Goal: Task Accomplishment & Management: Use online tool/utility

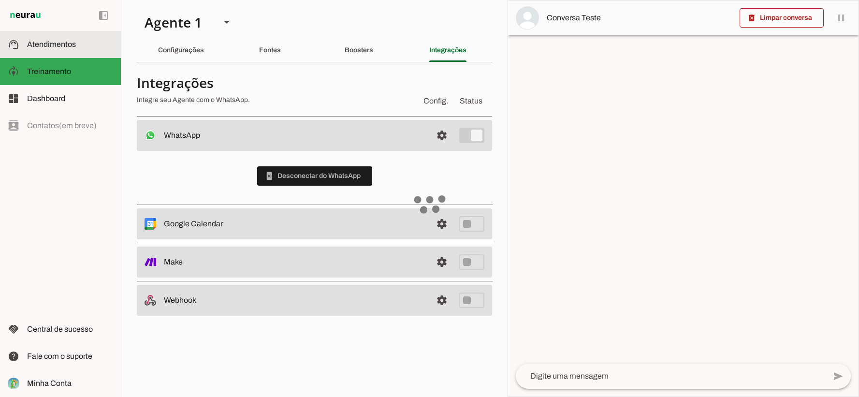
click at [51, 41] on span "Atendimentos" at bounding box center [51, 44] width 49 height 8
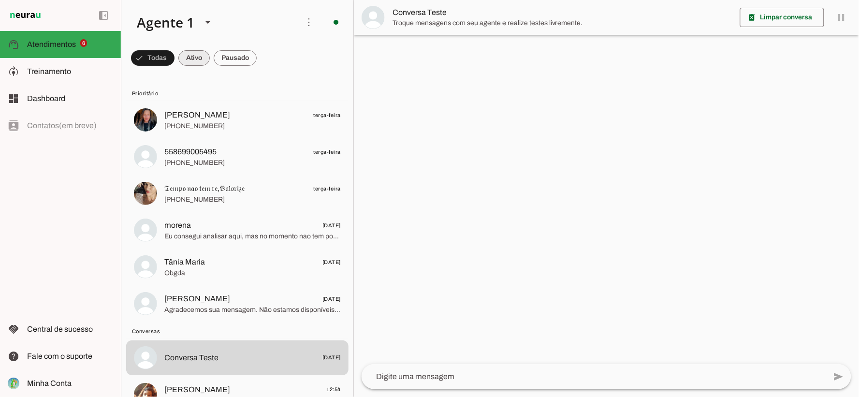
click at [174, 63] on span at bounding box center [152, 57] width 43 height 23
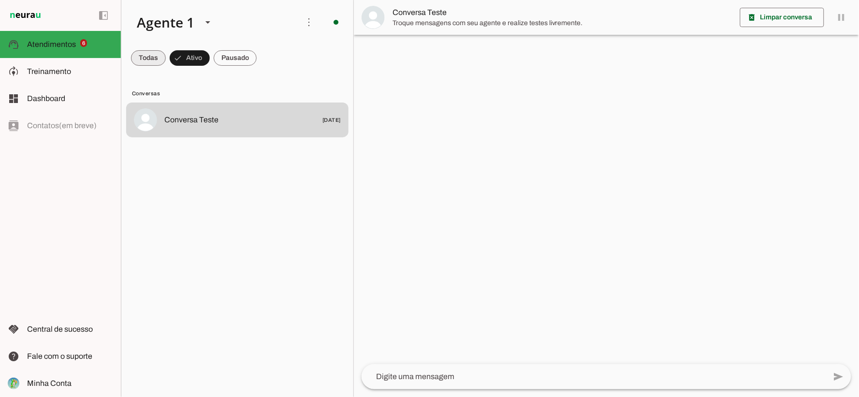
click at [154, 54] on span at bounding box center [148, 57] width 35 height 23
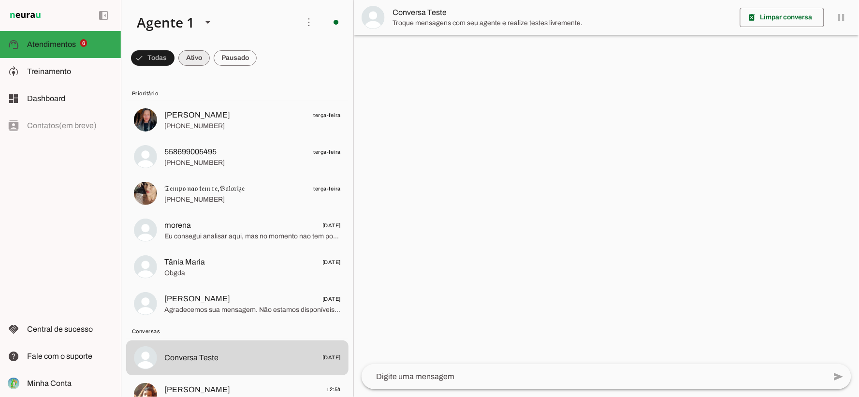
click at [174, 58] on span at bounding box center [152, 57] width 43 height 23
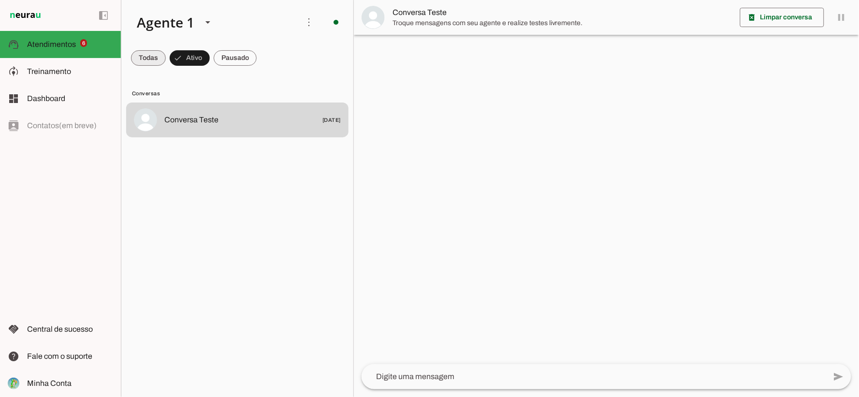
click at [156, 63] on span at bounding box center [148, 57] width 35 height 23
